Goal: Transaction & Acquisition: Book appointment/travel/reservation

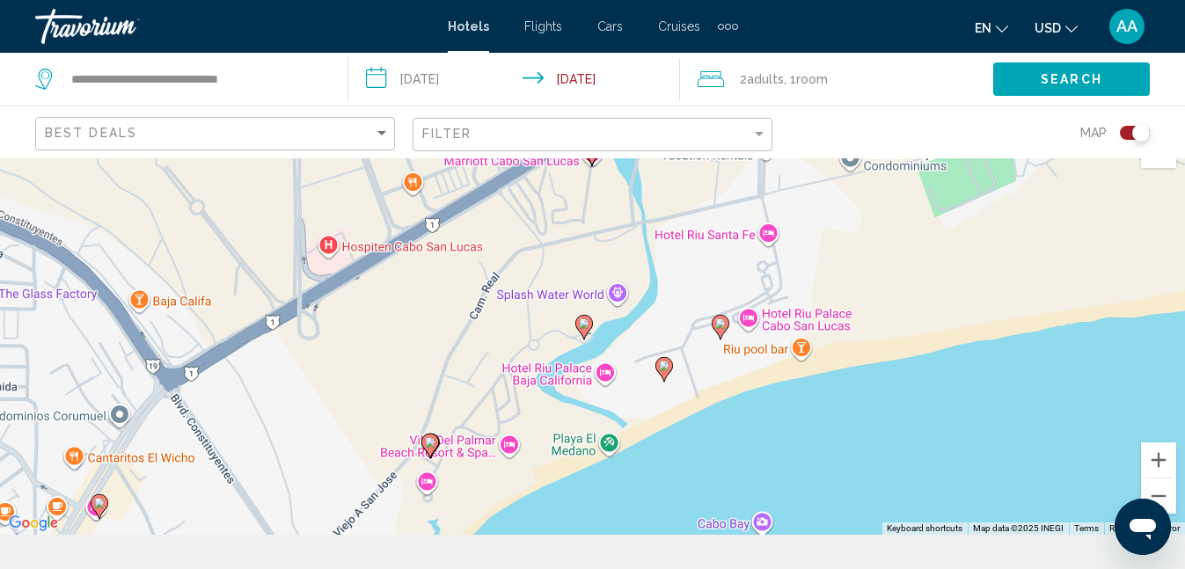
click at [606, 403] on div "To activate drag with keyboard, press Alt + Enter. Once in keyboard drag state,…" at bounding box center [592, 329] width 1185 height 411
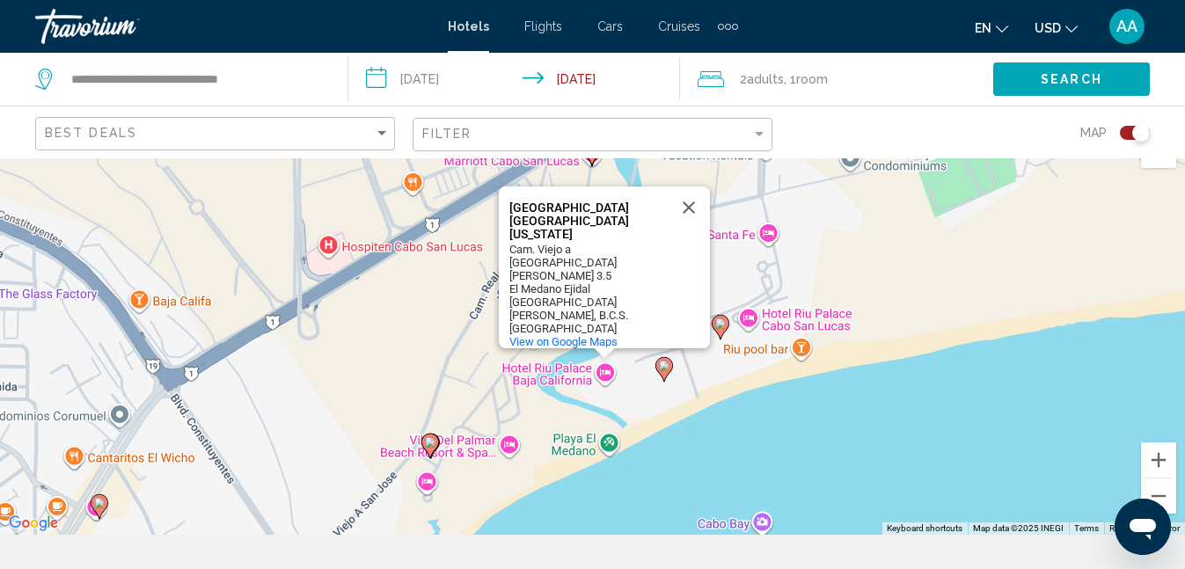
click at [606, 401] on div "To activate drag with keyboard, press Alt + Enter. Once in keyboard drag state,…" at bounding box center [592, 329] width 1185 height 411
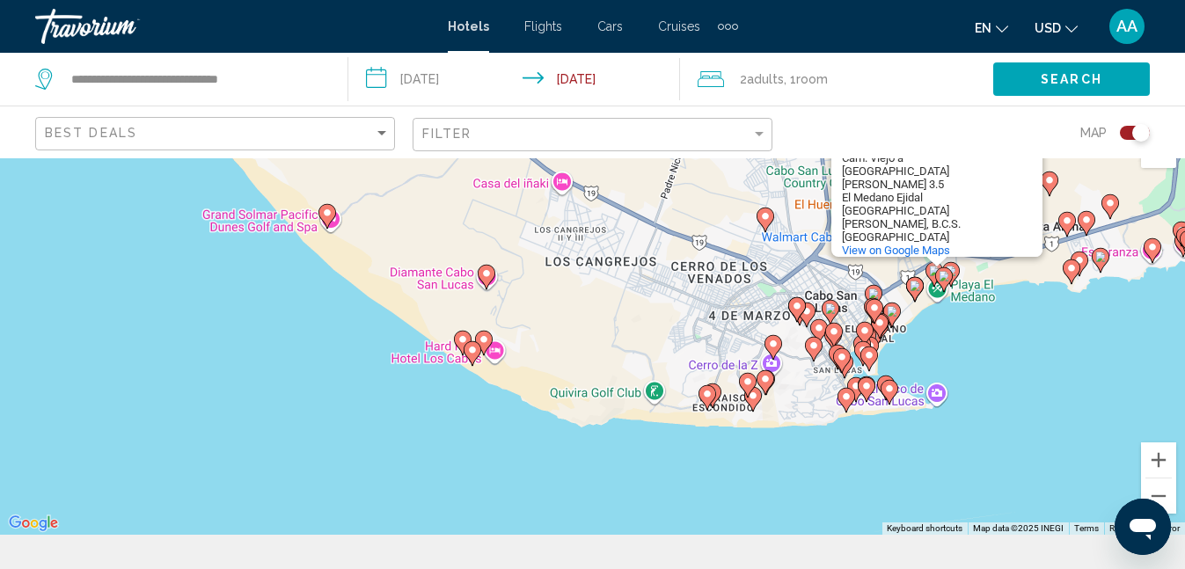
drag, startPoint x: 855, startPoint y: 166, endPoint x: 816, endPoint y: 163, distance: 38.9
click at [816, 158] on div "Map" at bounding box center [970, 132] width 360 height 52
click at [920, 231] on div "23453 Cabo San Lucas, B.C.S." at bounding box center [921, 217] width 158 height 26
click at [1158, 463] on button "Zoom in" at bounding box center [1158, 460] width 35 height 35
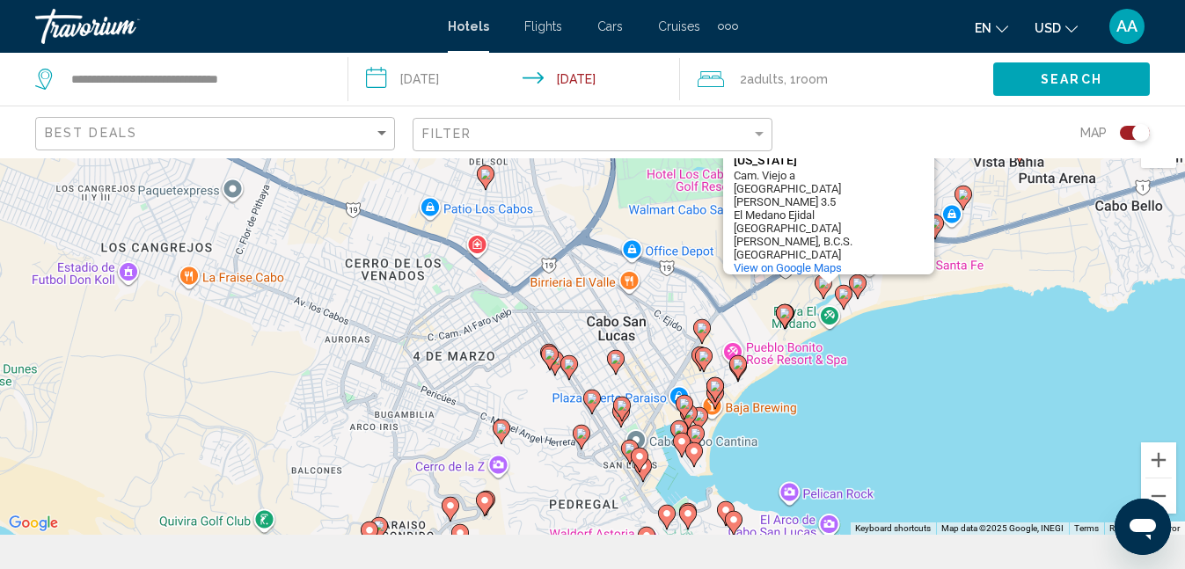
drag, startPoint x: 1098, startPoint y: 413, endPoint x: 638, endPoint y: 467, distance: 463.5
click at [638, 467] on div "To activate drag with keyboard, press Alt + Enter. Once in keyboard drag state,…" at bounding box center [592, 329] width 1185 height 411
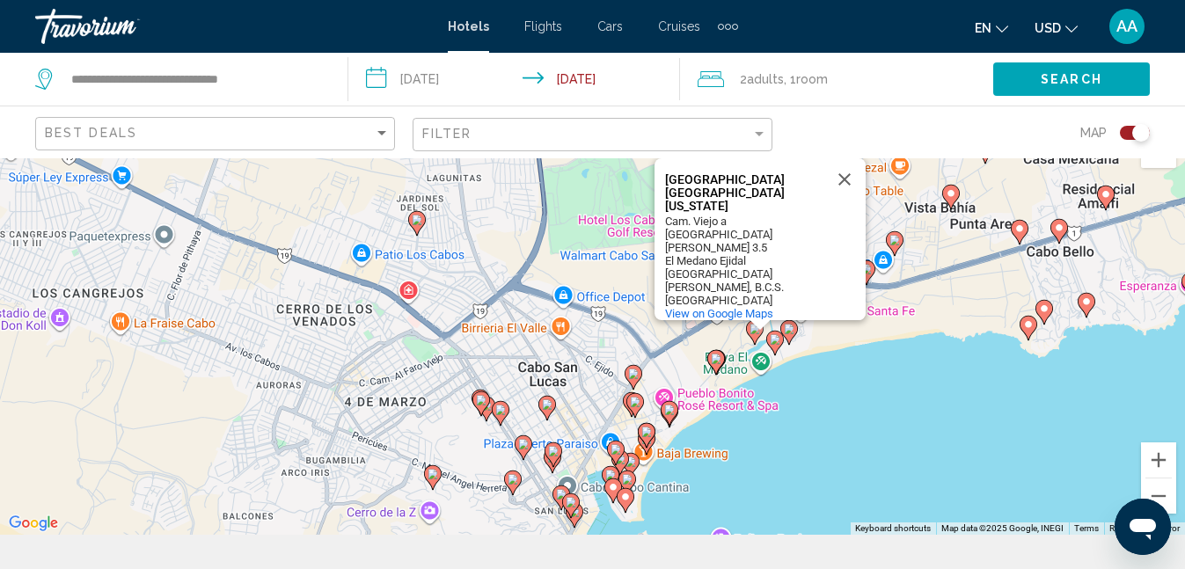
drag, startPoint x: 892, startPoint y: 449, endPoint x: 826, endPoint y: 495, distance: 81.0
click at [826, 495] on div "To activate drag with keyboard, press Alt + Enter. Once in keyboard drag state,…" at bounding box center [592, 329] width 1185 height 411
click at [1044, 433] on div "To activate drag with keyboard, press Alt + Enter. Once in keyboard drag state,…" at bounding box center [592, 329] width 1185 height 411
click at [847, 201] on button "Close" at bounding box center [845, 179] width 42 height 42
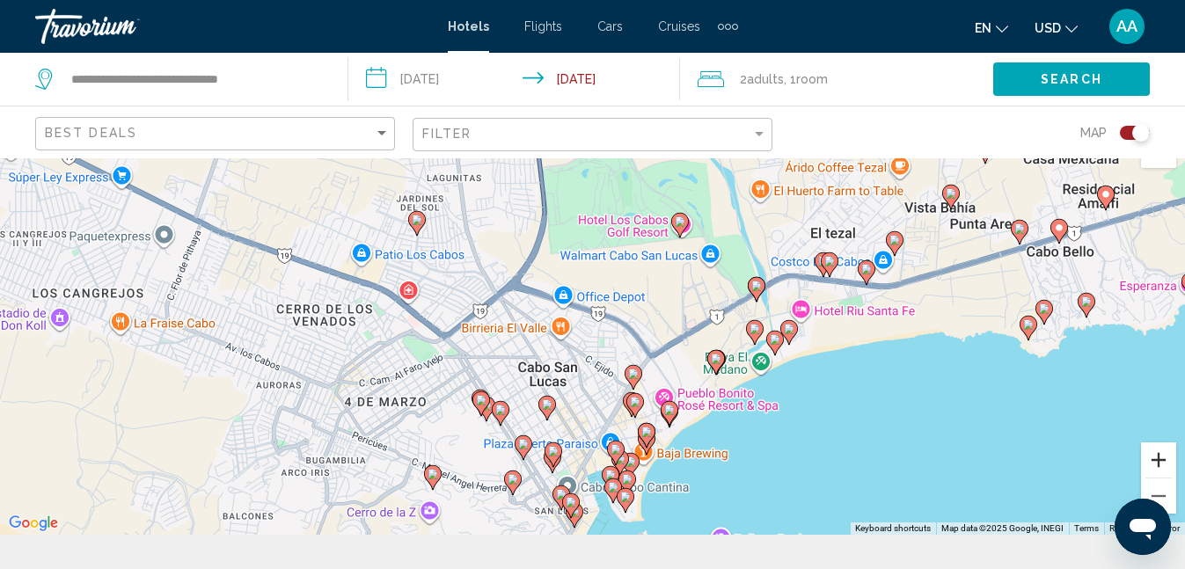
click at [1157, 459] on button "Zoom in" at bounding box center [1158, 460] width 35 height 35
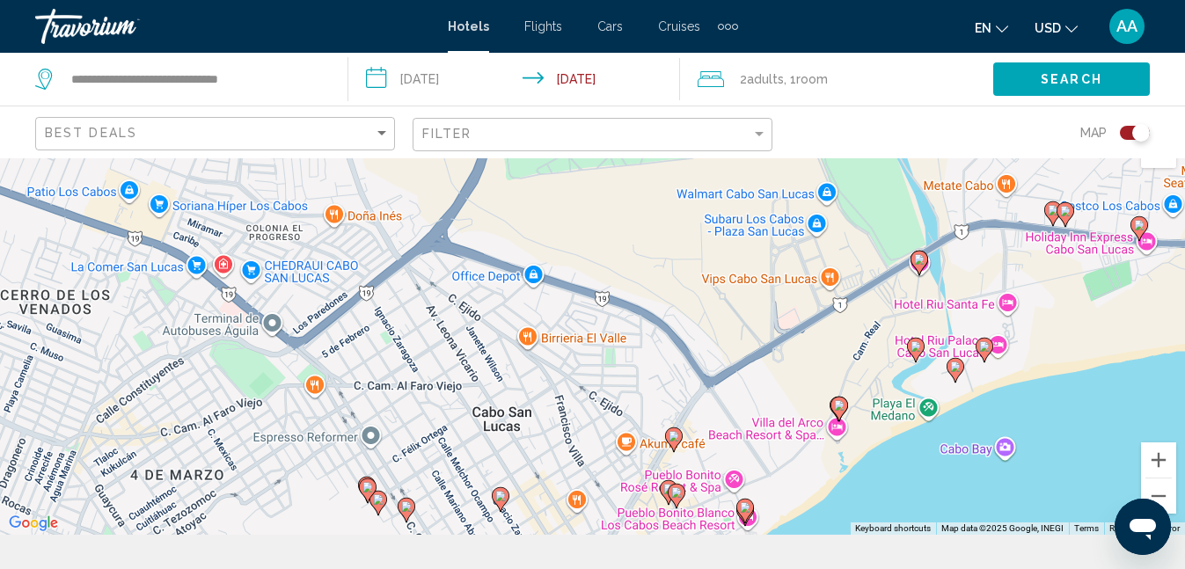
click at [1133, 142] on div "Toggle map" at bounding box center [1142, 133] width 18 height 18
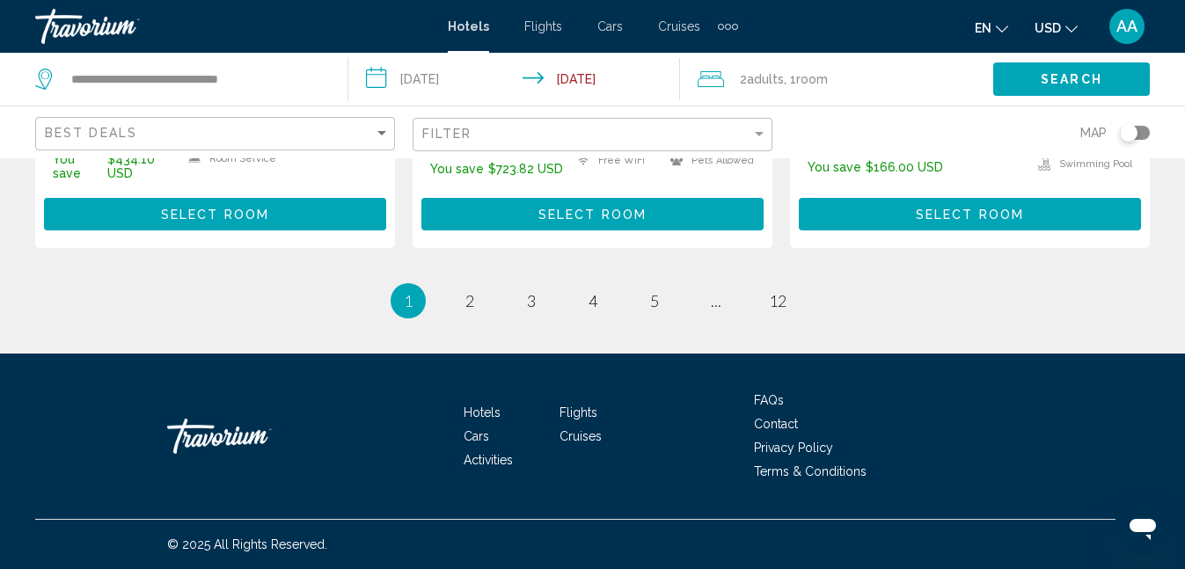
scroll to position [4367, 0]
click at [466, 311] on span "2" at bounding box center [470, 300] width 9 height 19
click at [527, 291] on span "3" at bounding box center [531, 300] width 9 height 19
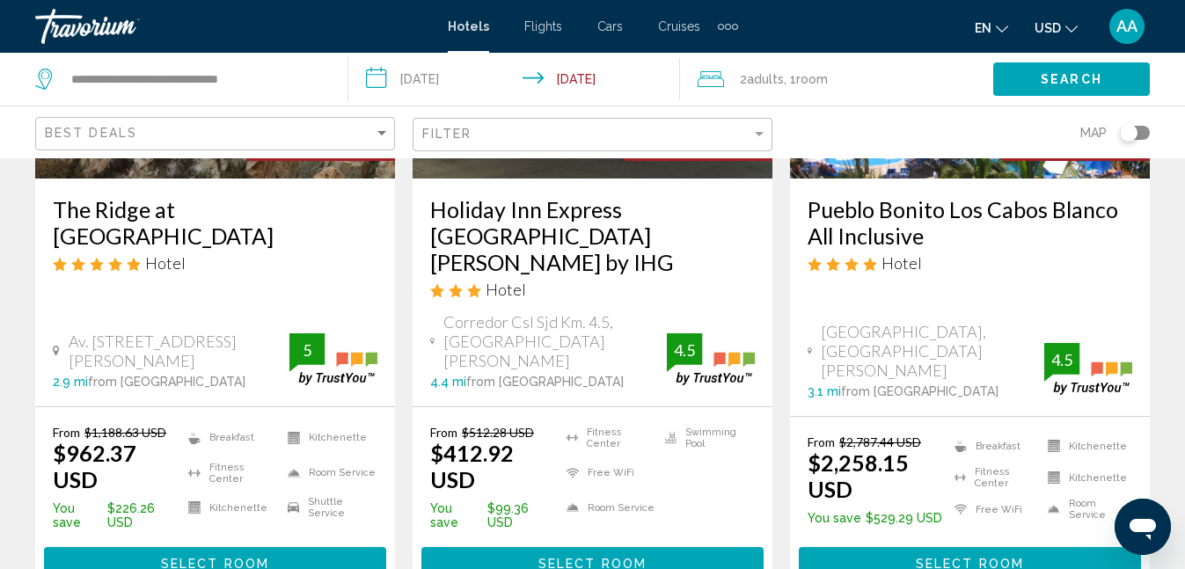
scroll to position [2595, 0]
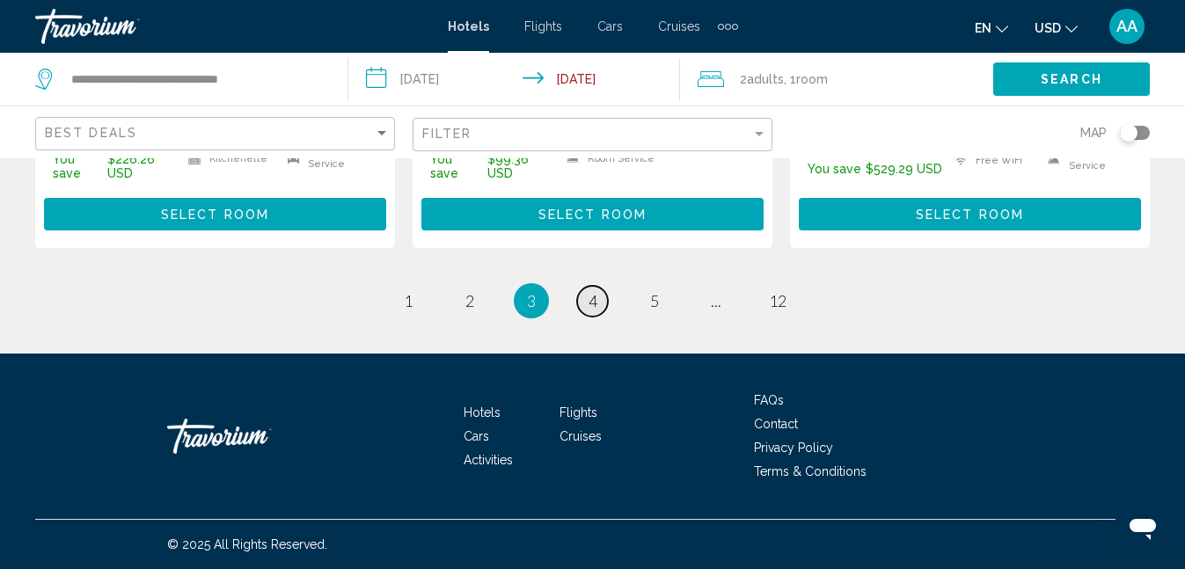
click at [591, 311] on span "4" at bounding box center [593, 300] width 9 height 19
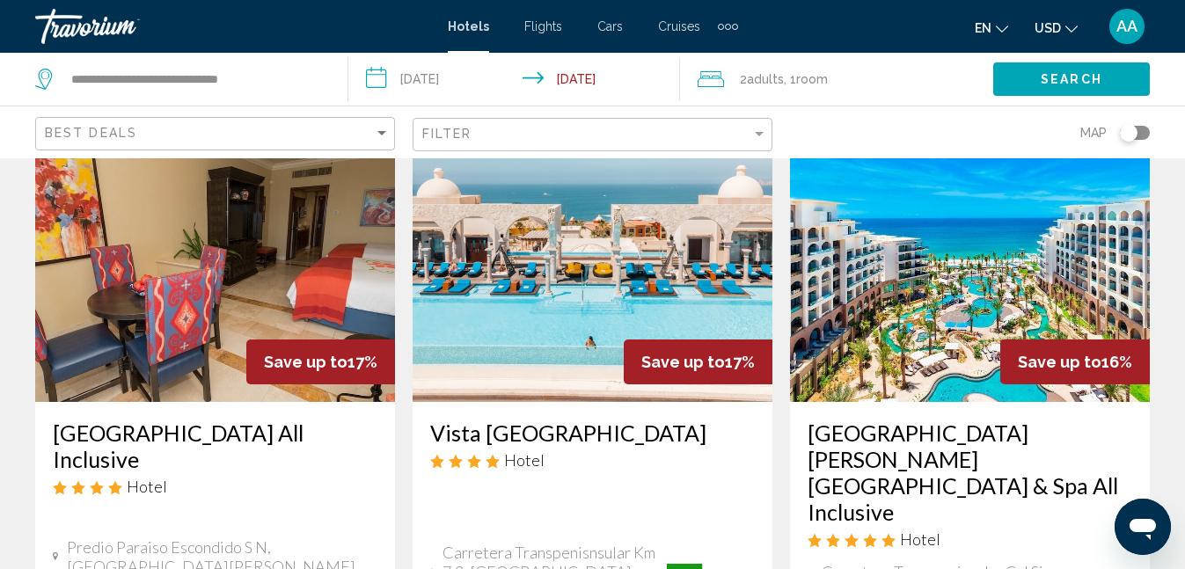
scroll to position [2537, 0]
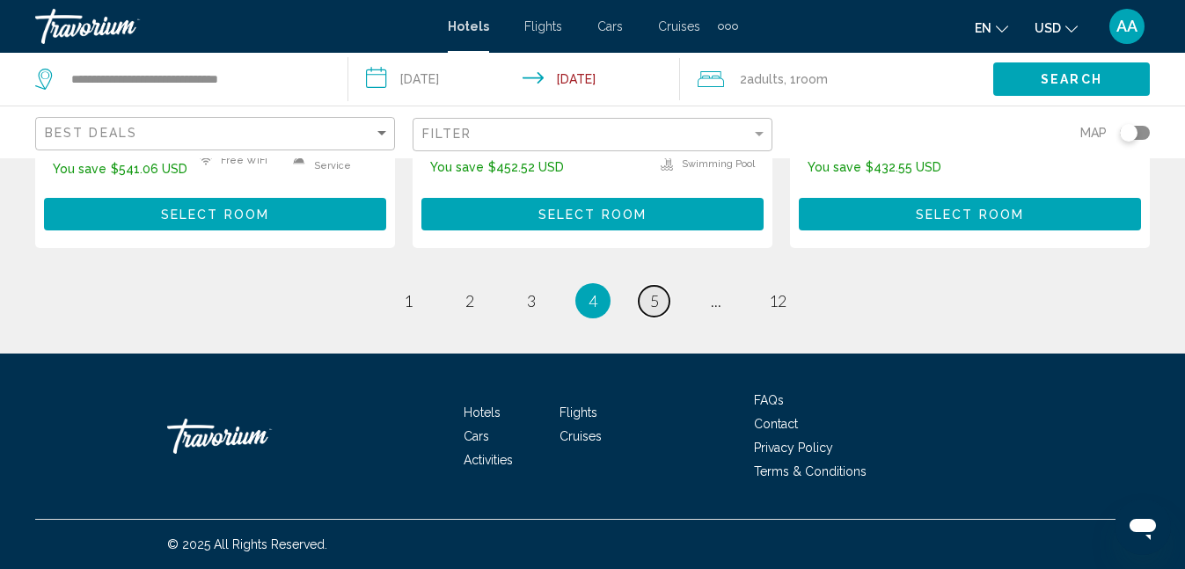
click at [659, 311] on span "5" at bounding box center [654, 300] width 9 height 19
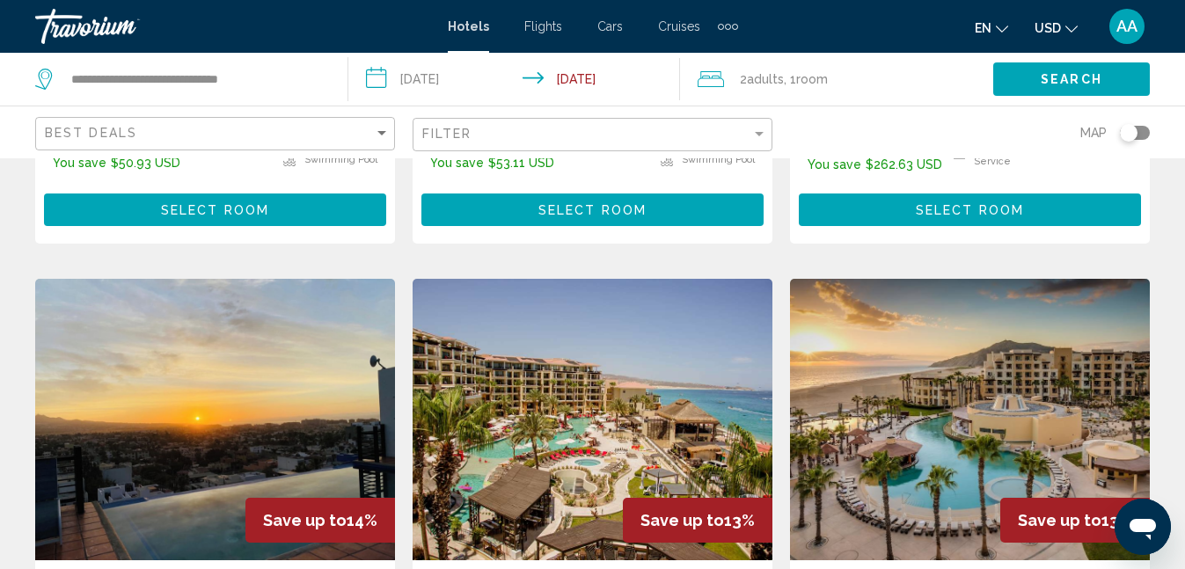
scroll to position [741, 0]
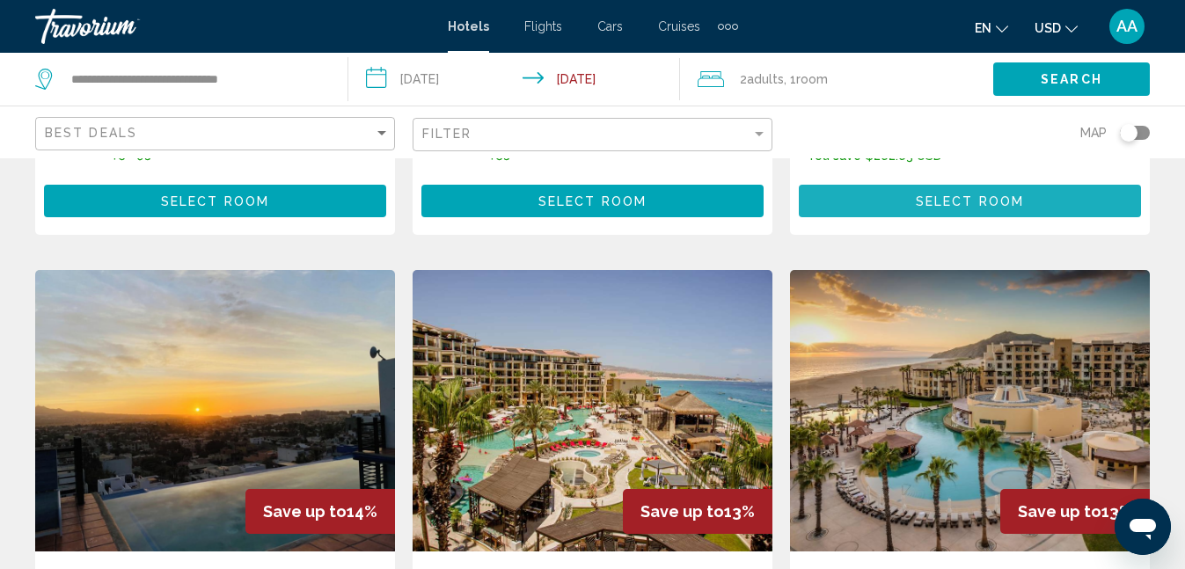
click at [943, 209] on span "Select Room" at bounding box center [970, 202] width 108 height 14
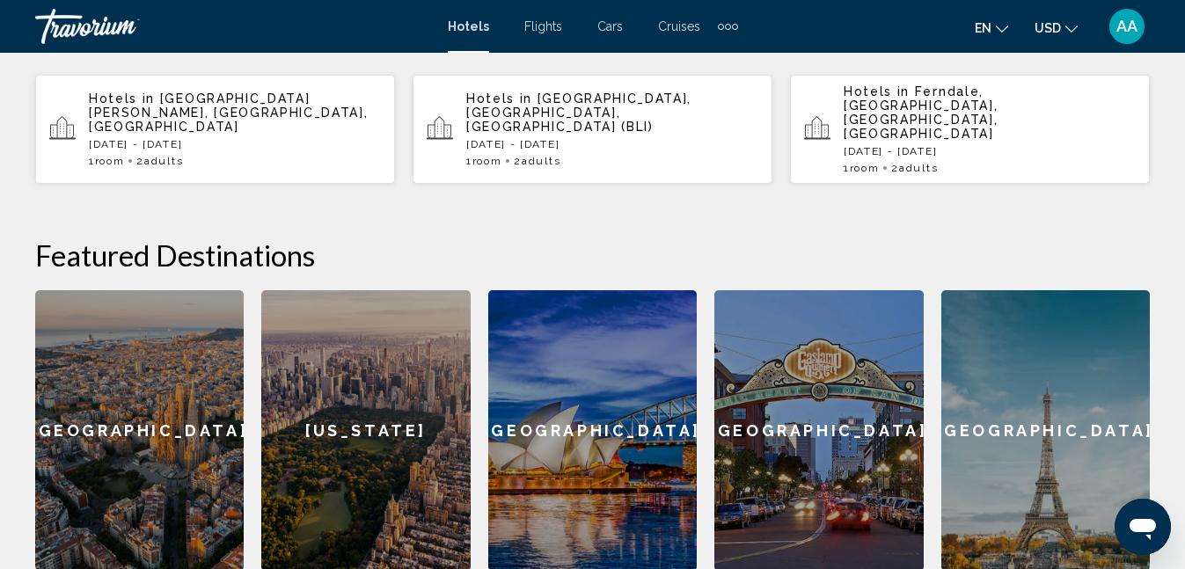
scroll to position [603, 0]
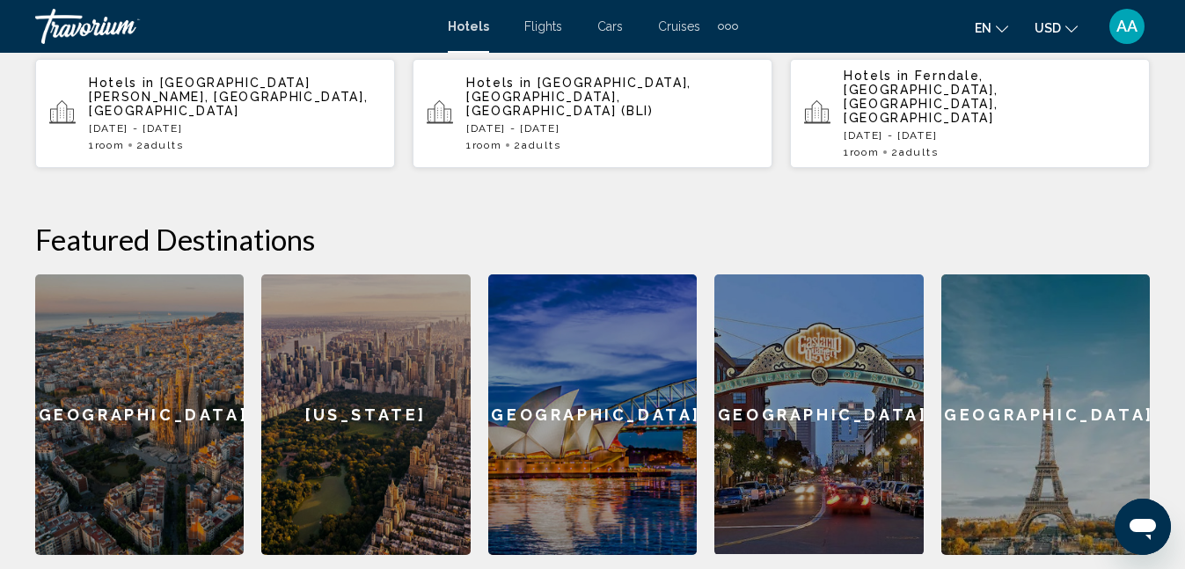
click at [311, 118] on span "Cabo San Lucas, Los Cabos, Mexico" at bounding box center [228, 97] width 279 height 42
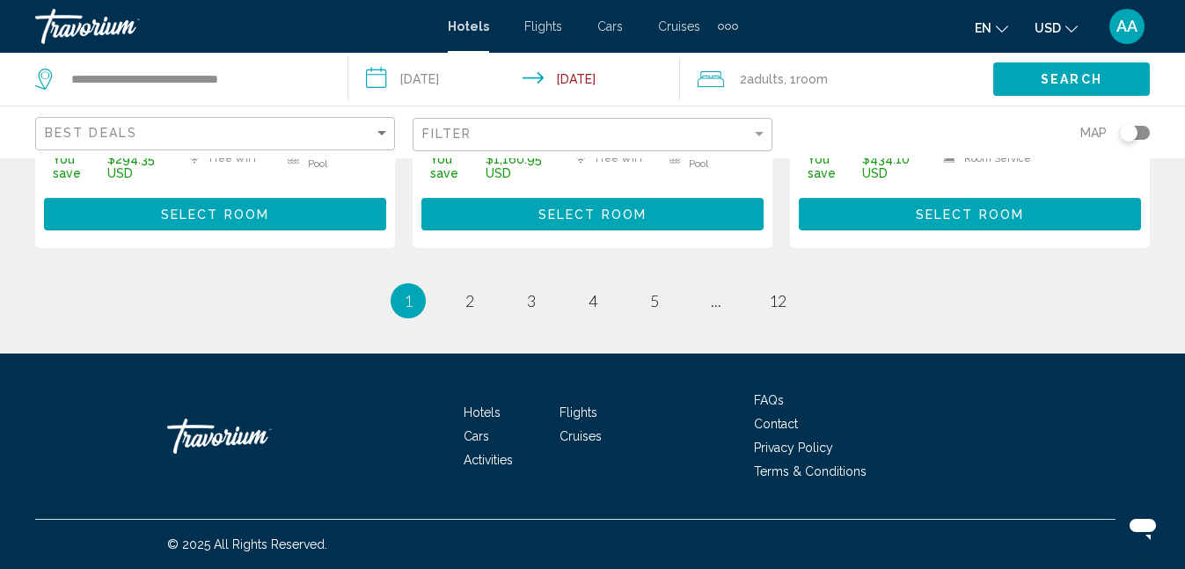
scroll to position [4150, 0]
click at [466, 311] on span "2" at bounding box center [470, 300] width 9 height 19
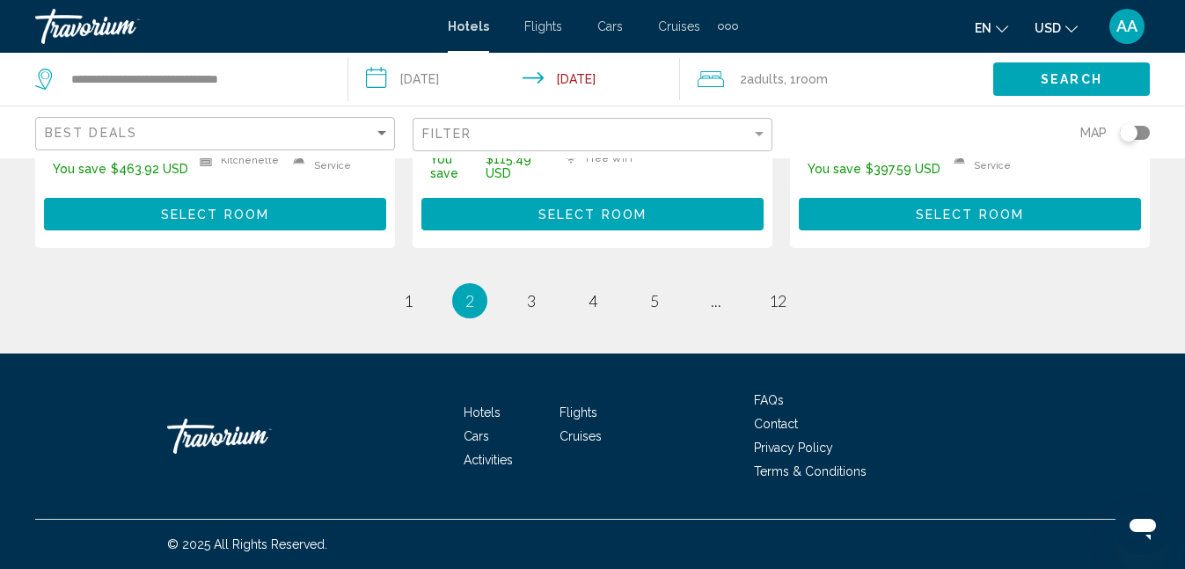
scroll to position [4060, 0]
click at [527, 311] on span "3" at bounding box center [531, 300] width 9 height 19
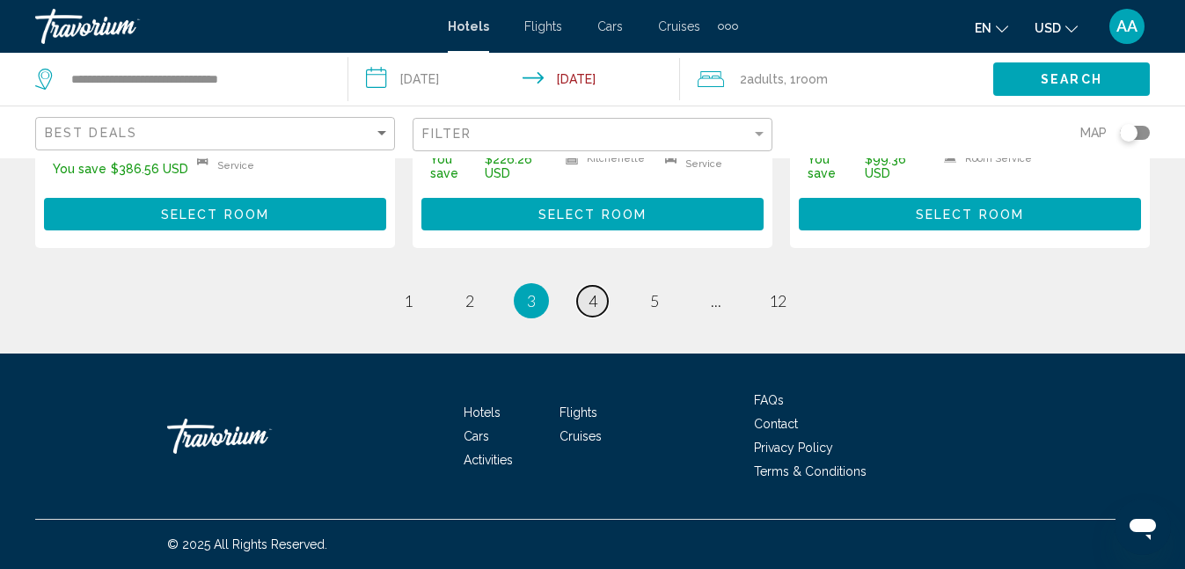
click at [591, 311] on span "4" at bounding box center [593, 300] width 9 height 19
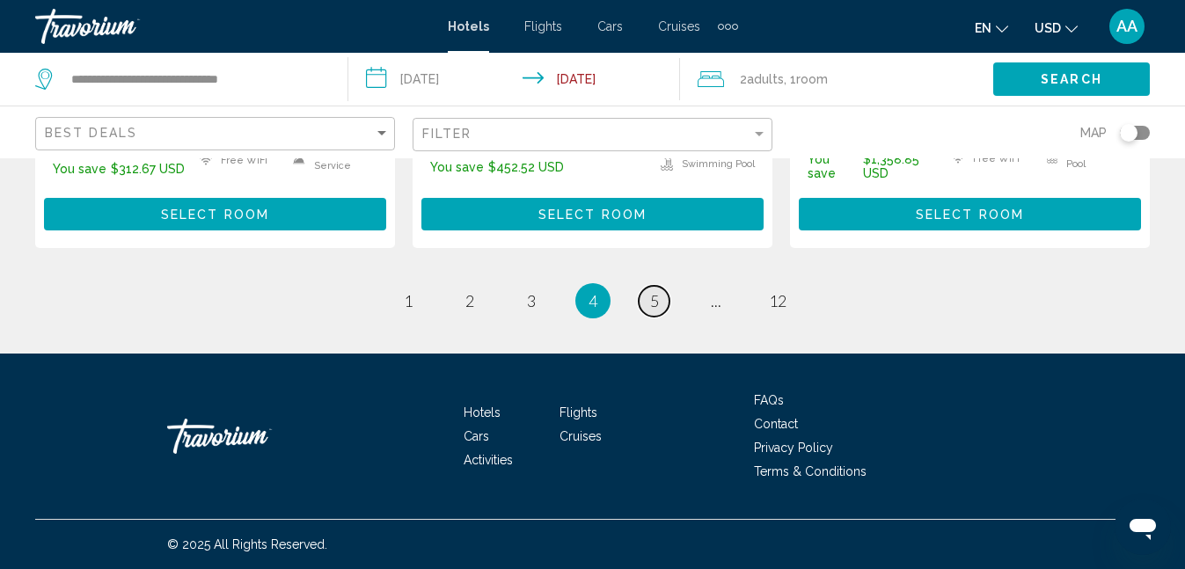
click at [659, 311] on span "5" at bounding box center [654, 300] width 9 height 19
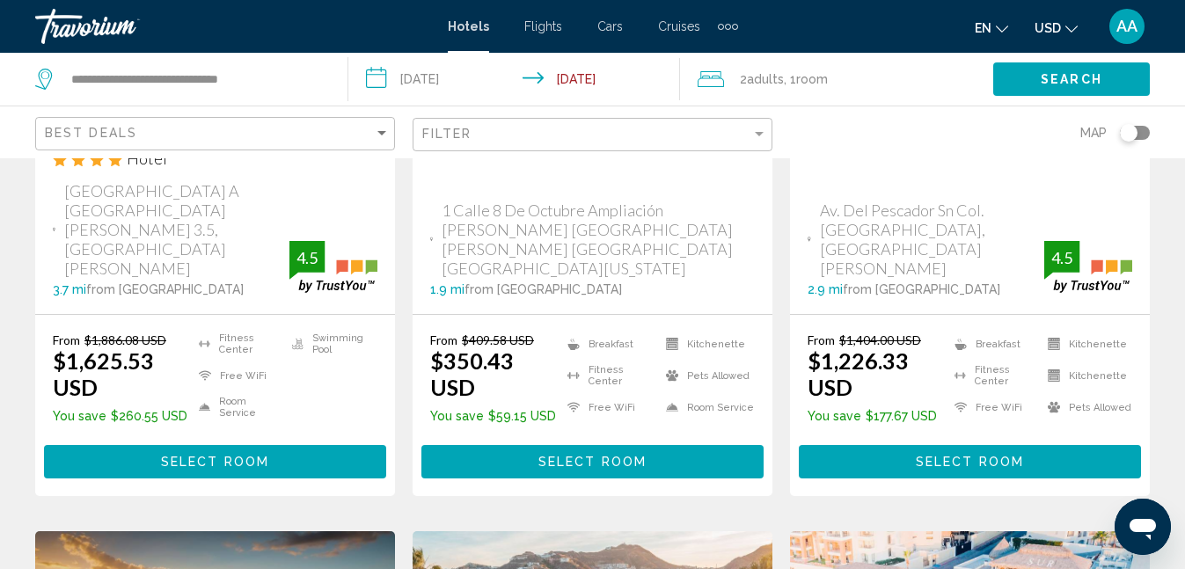
scroll to position [1184, 0]
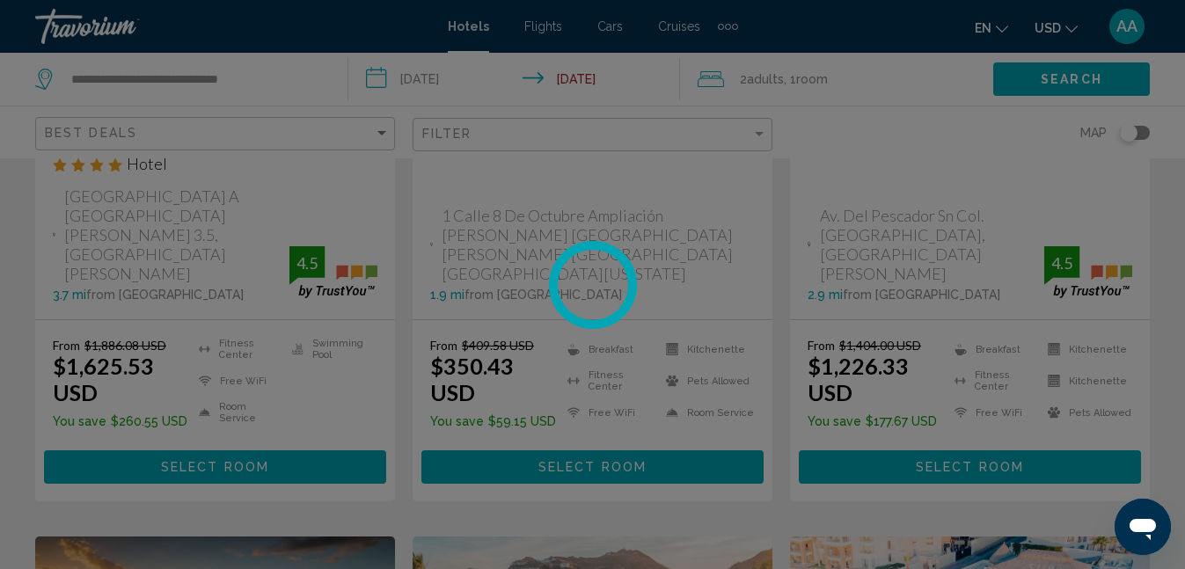
scroll to position [363, 0]
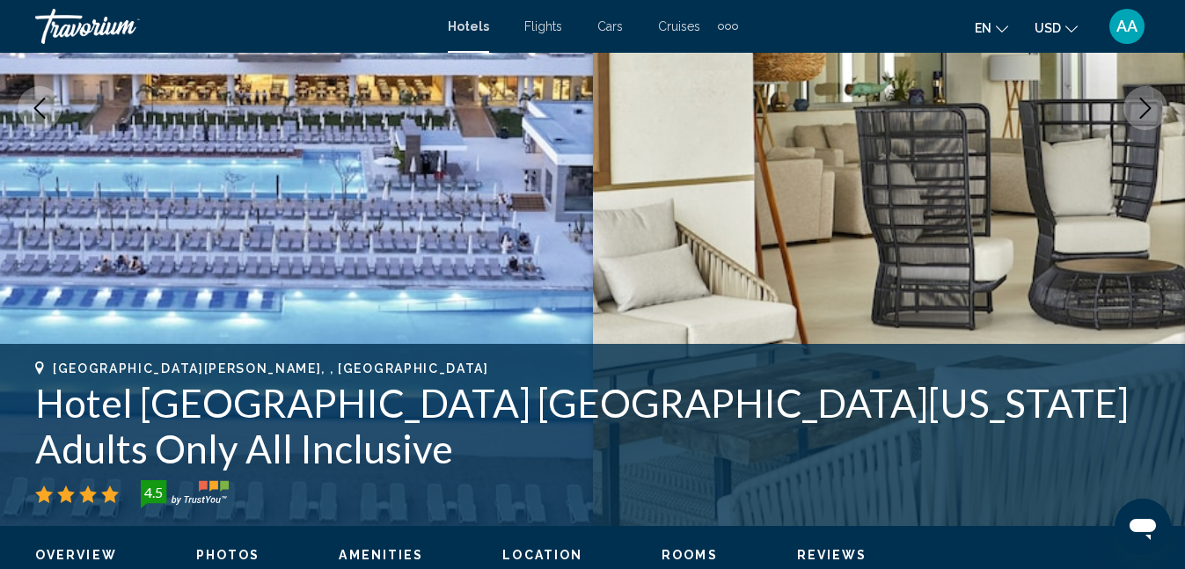
click at [1135, 119] on icon "Next image" at bounding box center [1145, 108] width 21 height 21
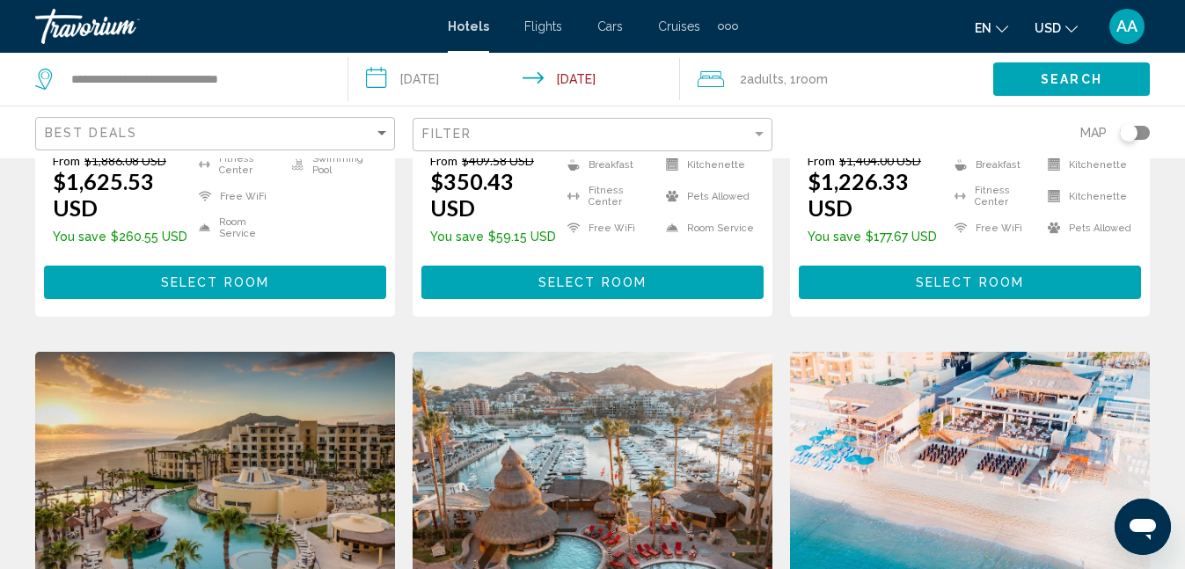
scroll to position [1430, 0]
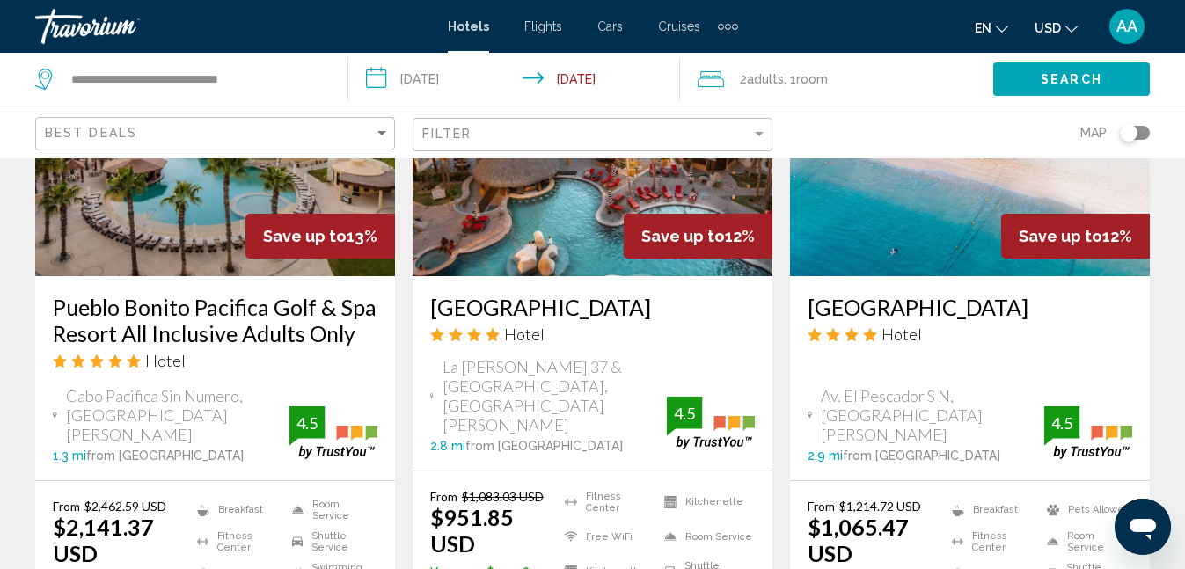
scroll to position [1743, 0]
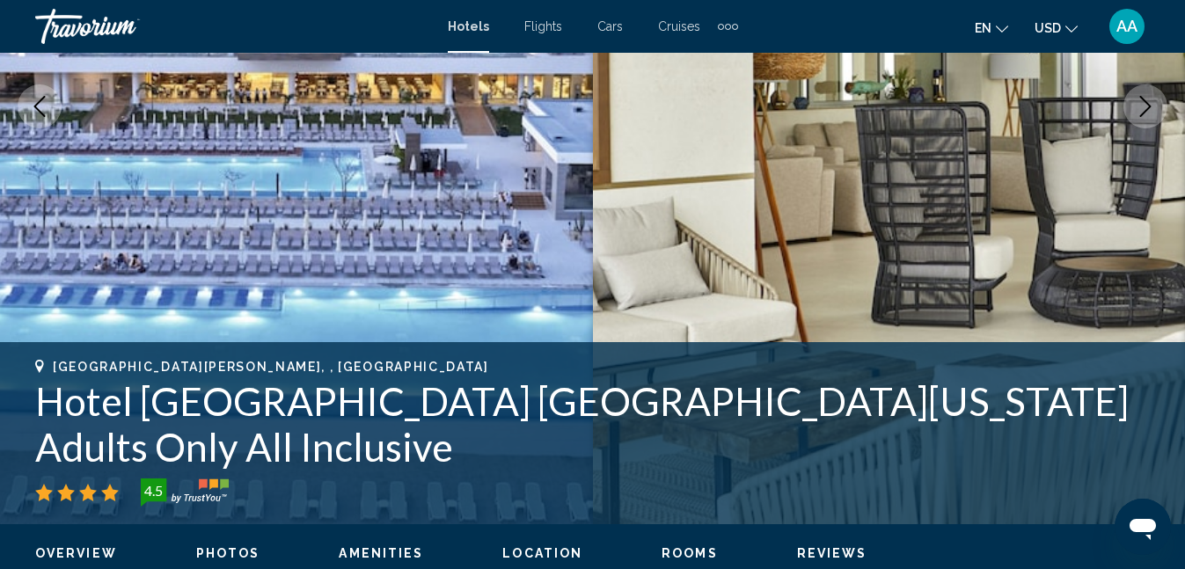
click at [373, 386] on img "Main content" at bounding box center [296, 106] width 593 height 836
click at [440, 323] on img "Main content" at bounding box center [296, 106] width 593 height 836
click at [733, 271] on img "Main content" at bounding box center [889, 106] width 593 height 836
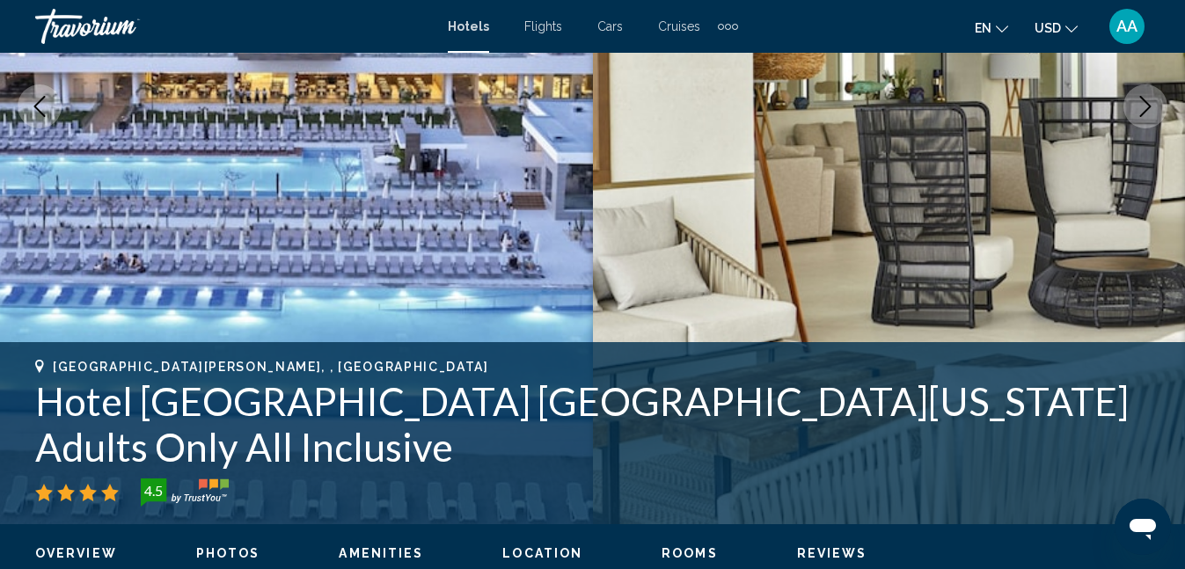
click at [712, 323] on img "Main content" at bounding box center [889, 106] width 593 height 836
click at [1135, 117] on icon "Next image" at bounding box center [1145, 106] width 21 height 21
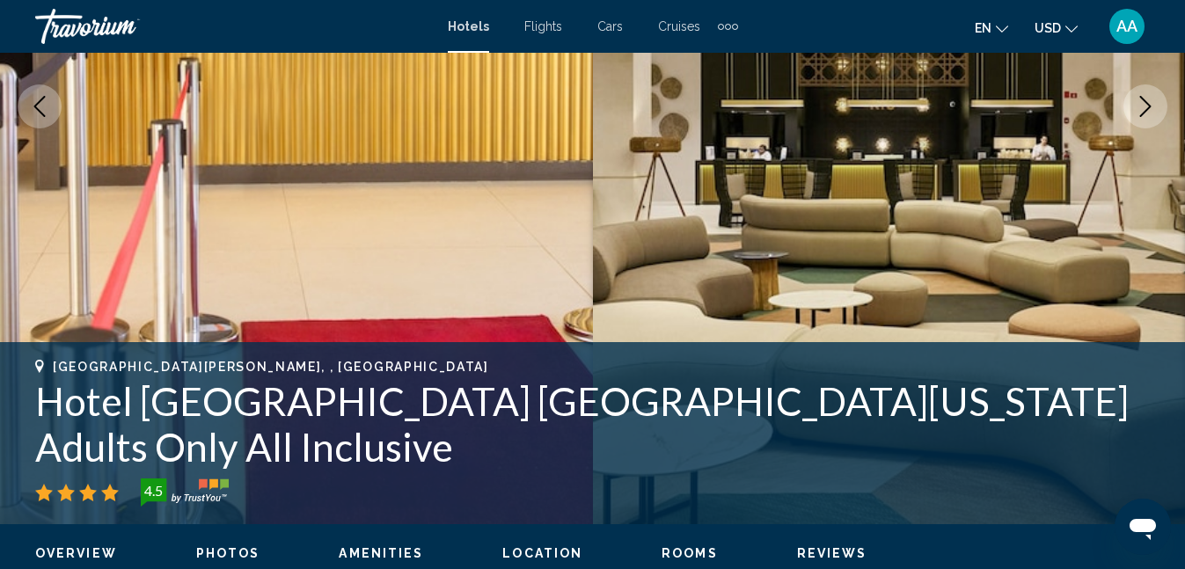
click at [1135, 117] on icon "Next image" at bounding box center [1145, 106] width 21 height 21
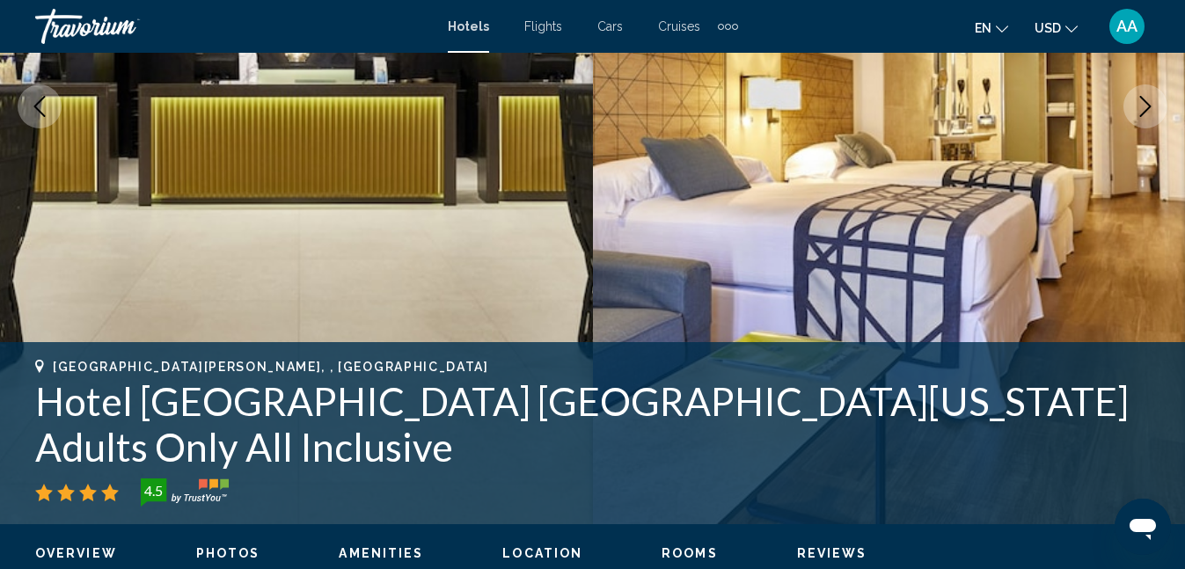
click at [1135, 117] on icon "Next image" at bounding box center [1145, 106] width 21 height 21
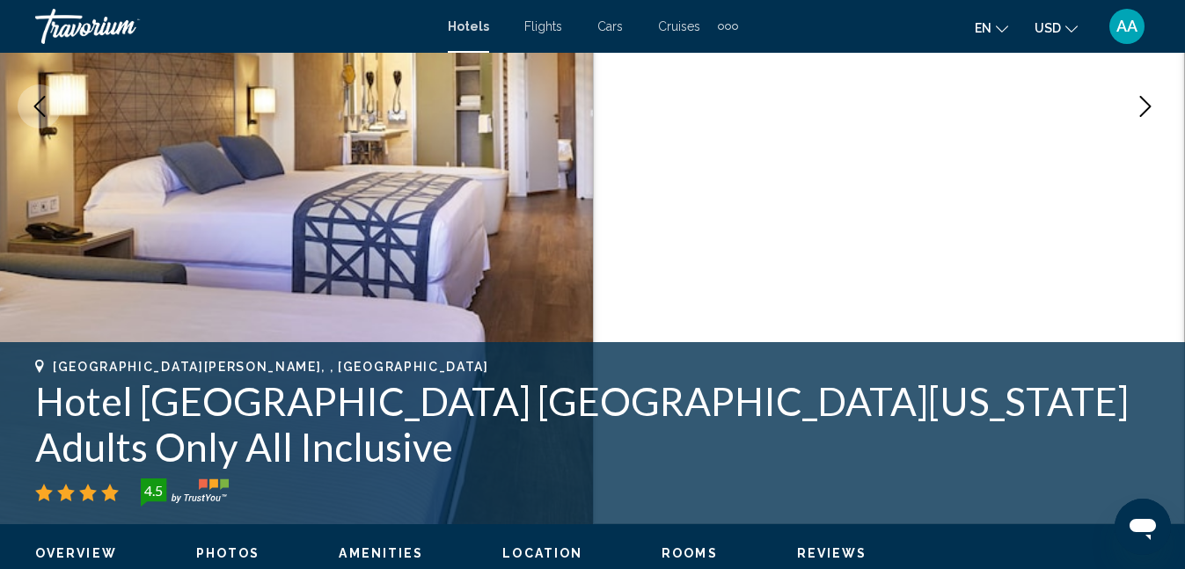
click at [1156, 533] on icon "Open messaging window" at bounding box center [1143, 527] width 32 height 32
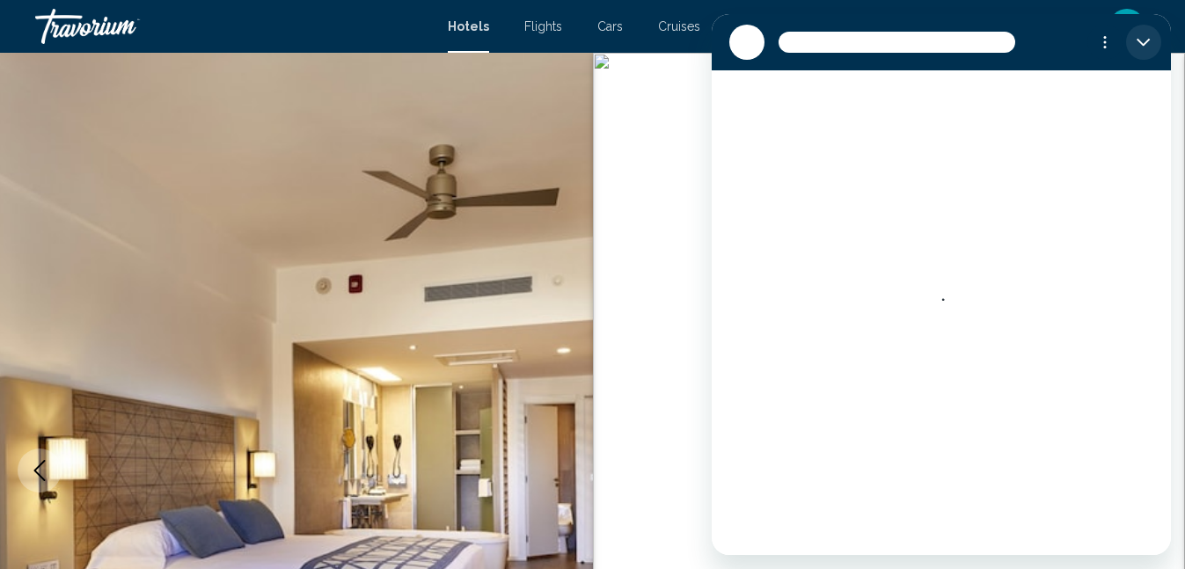
click at [1136, 49] on icon "Close" at bounding box center [1143, 42] width 14 height 14
